Goal: Communication & Community: Ask a question

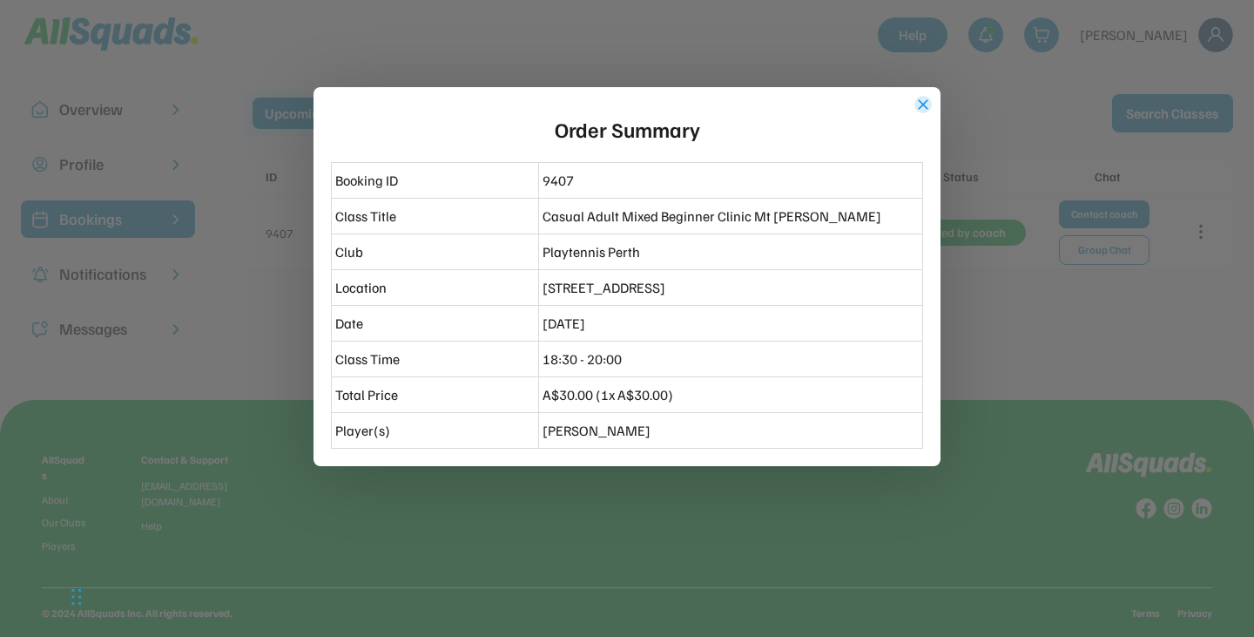
click at [919, 104] on button "close" at bounding box center [923, 104] width 17 height 17
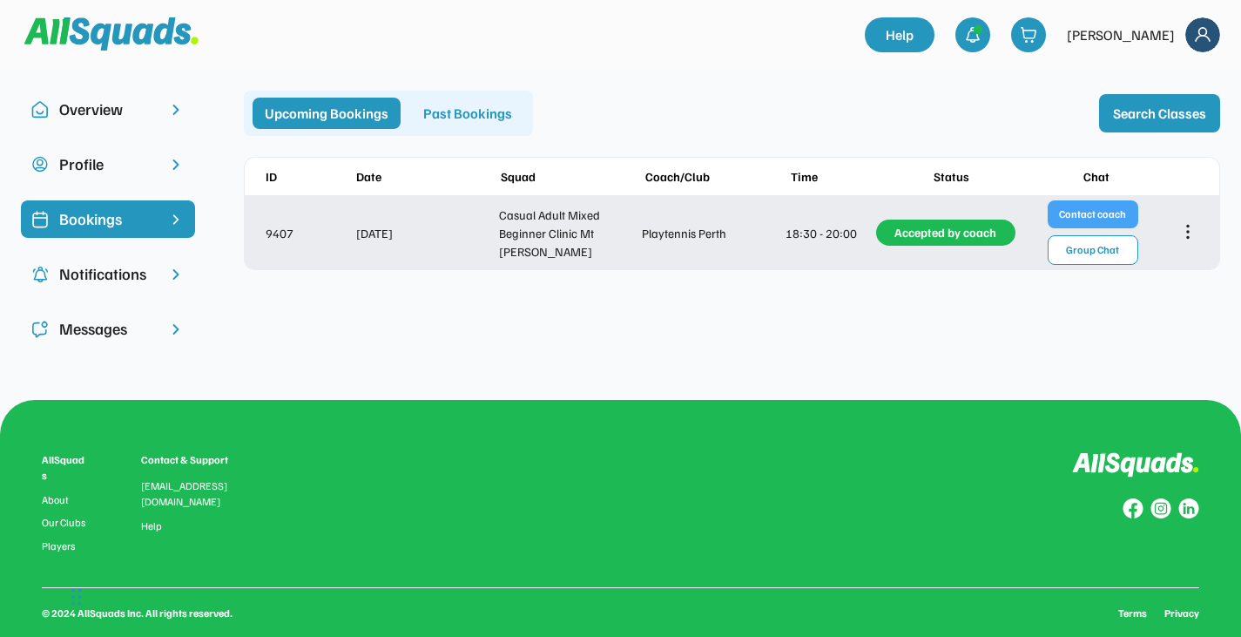
click at [1086, 206] on button "Contact coach" at bounding box center [1093, 214] width 91 height 28
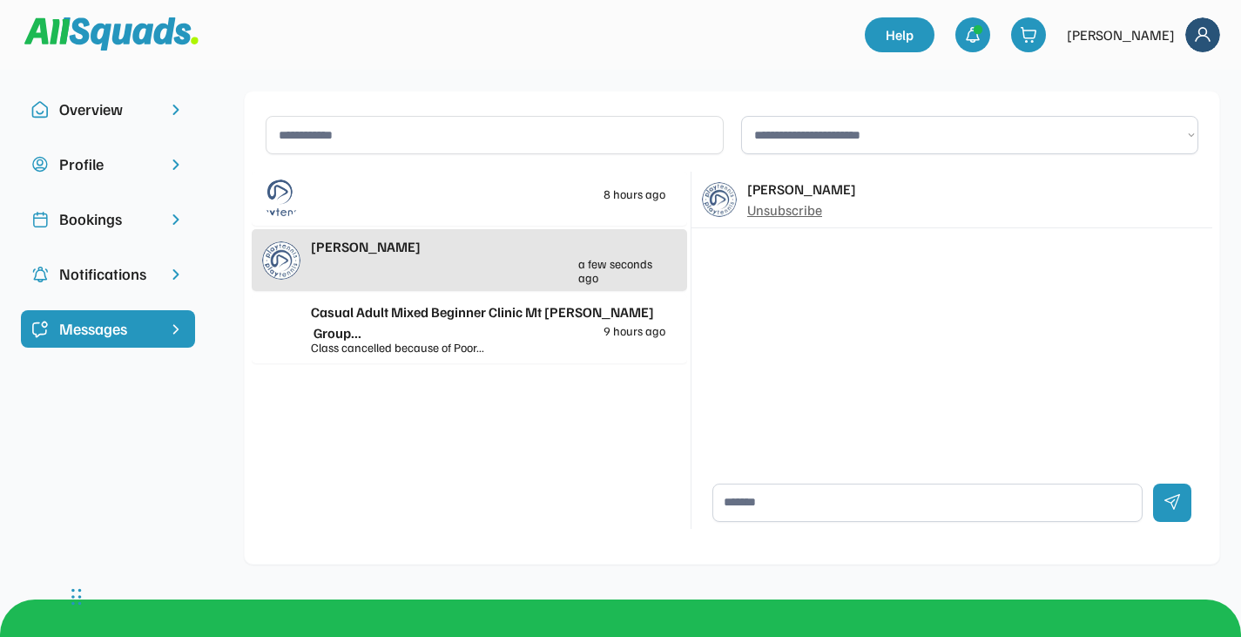
click at [761, 509] on textarea at bounding box center [928, 502] width 430 height 38
type textarea "**********"
click at [1171, 496] on div at bounding box center [1172, 502] width 38 height 38
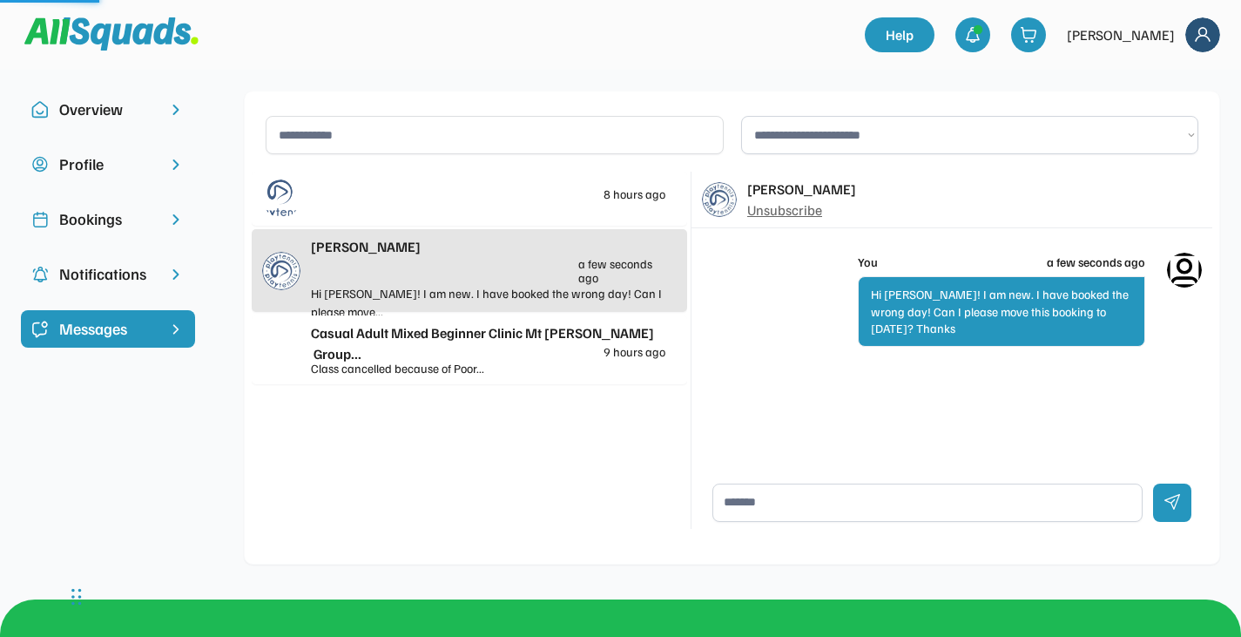
scroll to position [0, 0]
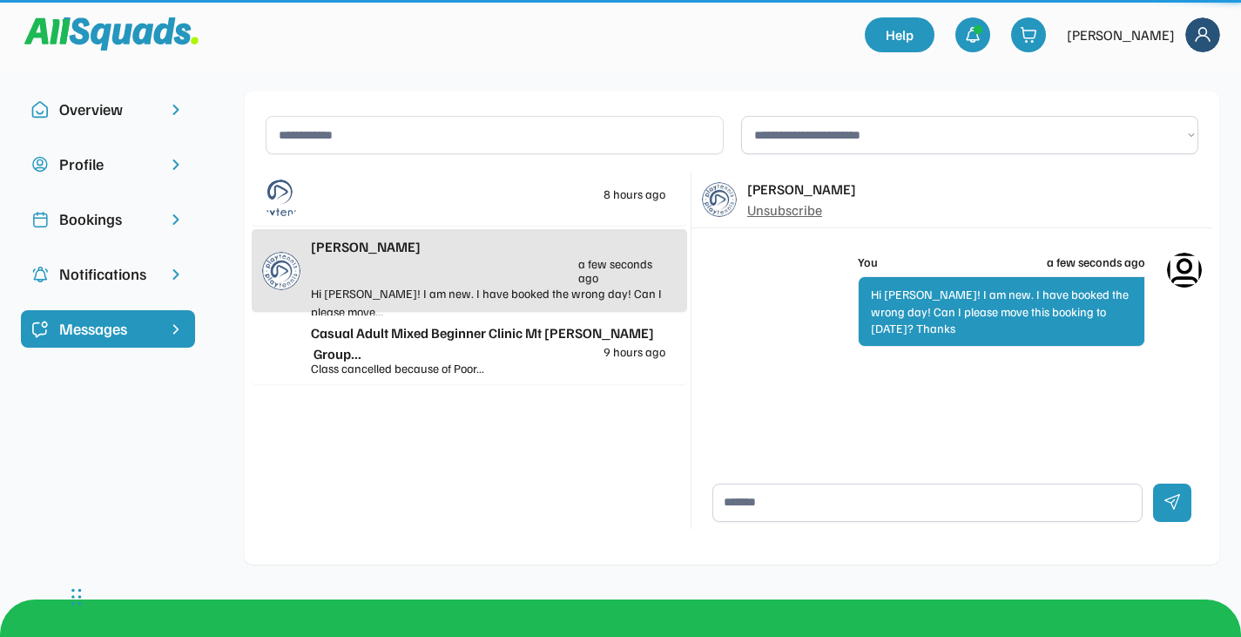
click at [504, 333] on div "Casual Adult Mixed Beginner Clinic Mt [PERSON_NAME] Group..." at bounding box center [488, 343] width 355 height 42
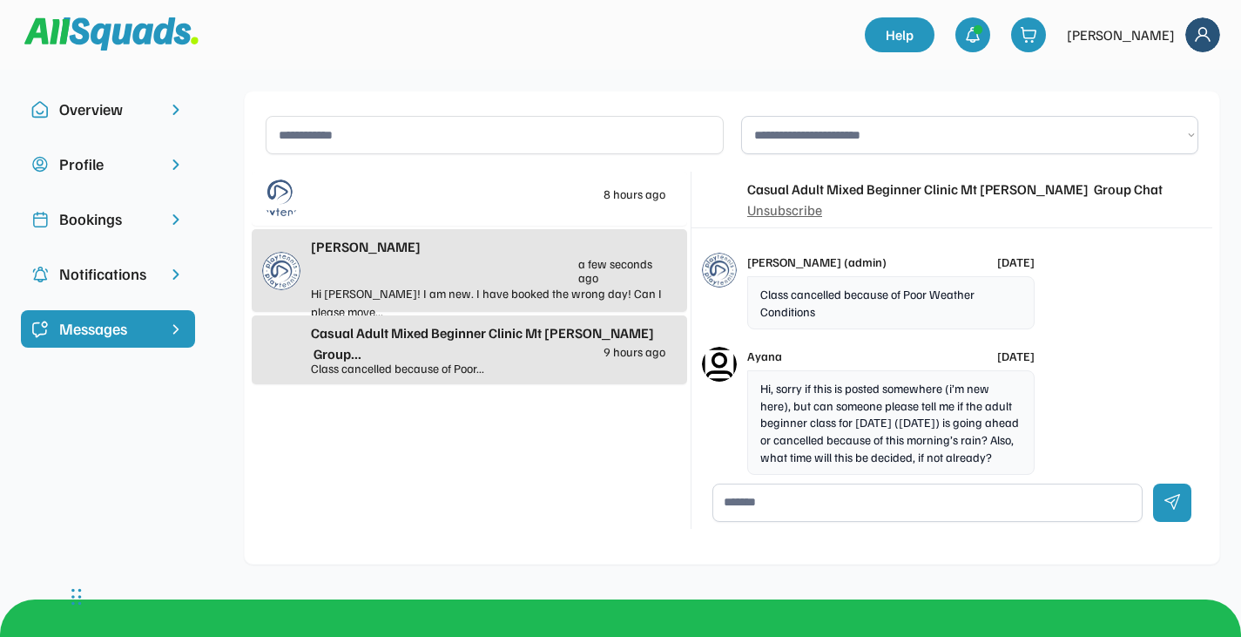
click at [476, 282] on div "[PERSON_NAME] a few seconds ago" at bounding box center [488, 260] width 355 height 48
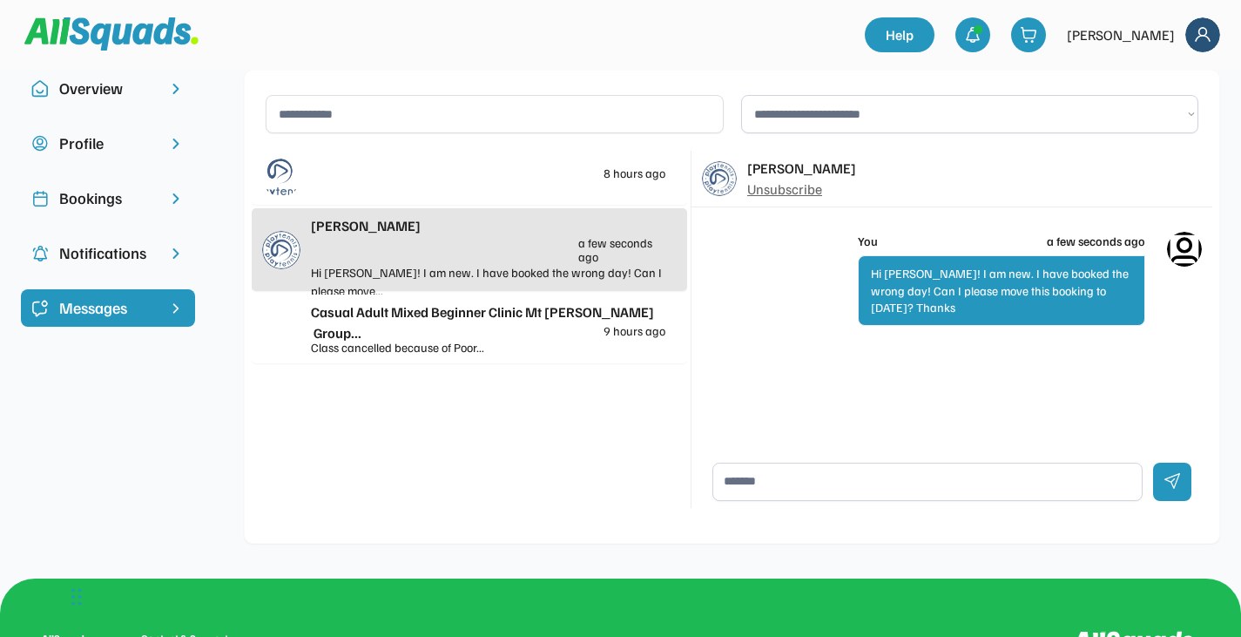
scroll to position [20, 0]
